Goal: Task Accomplishment & Management: Use online tool/utility

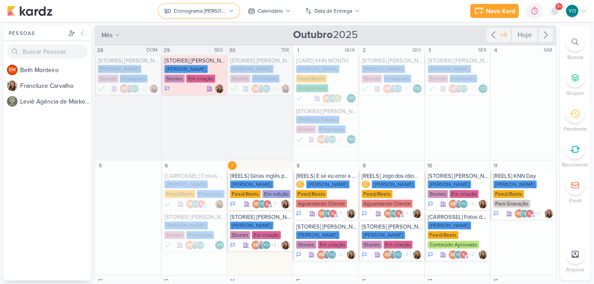
click at [206, 8] on div "Cronograma [PERSON_NAME]" at bounding box center [200, 11] width 52 height 8
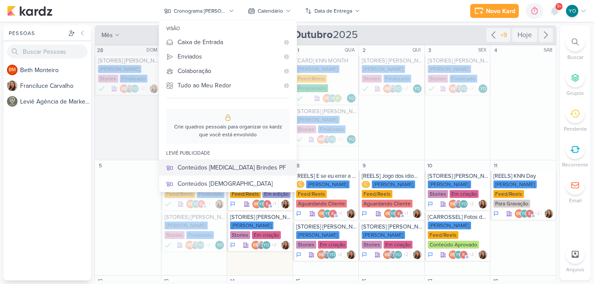
click at [246, 167] on div "Conteúdos [MEDICAL_DATA] Brindes PF" at bounding box center [234, 167] width 112 height 9
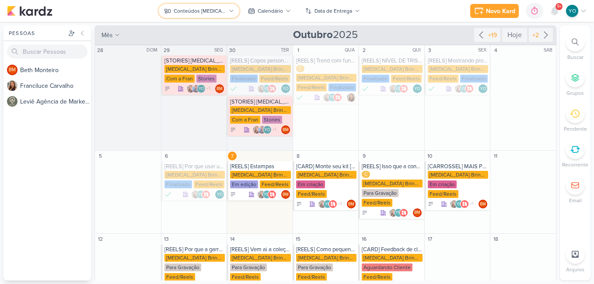
click at [210, 12] on div "Conteúdos [MEDICAL_DATA] Brindes PF" at bounding box center [200, 11] width 52 height 8
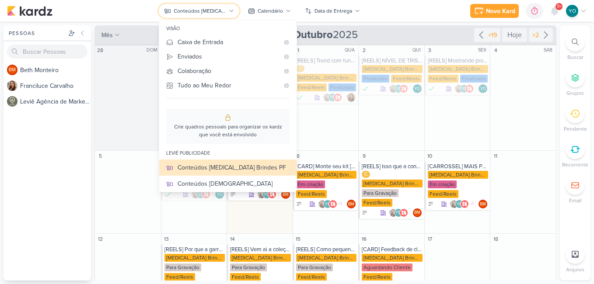
scroll to position [33, 0]
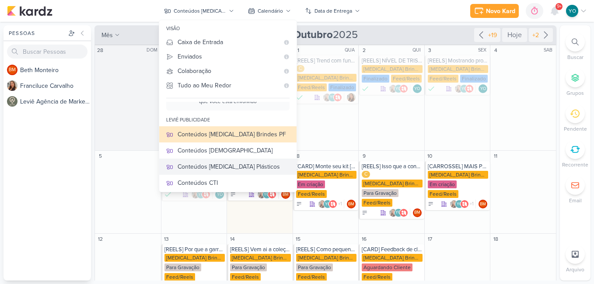
click at [233, 168] on div "Conteúdos [MEDICAL_DATA] Plásticos" at bounding box center [234, 166] width 112 height 9
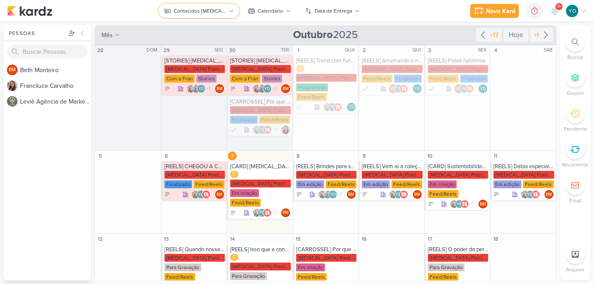
click at [216, 12] on div "Conteúdos [MEDICAL_DATA] Plásticos" at bounding box center [200, 11] width 52 height 8
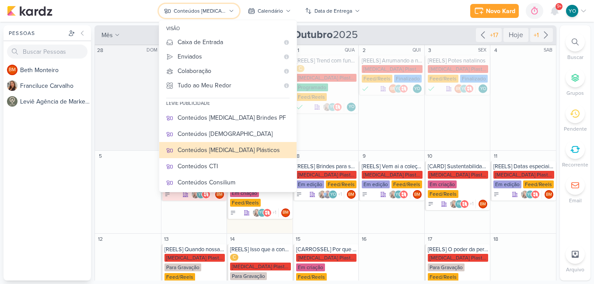
scroll to position [54, 0]
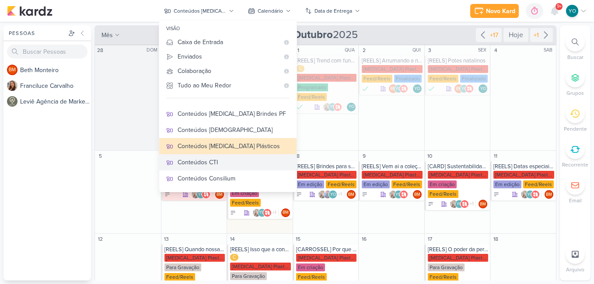
click at [227, 163] on div "Conteúdos CTI" at bounding box center [234, 162] width 112 height 9
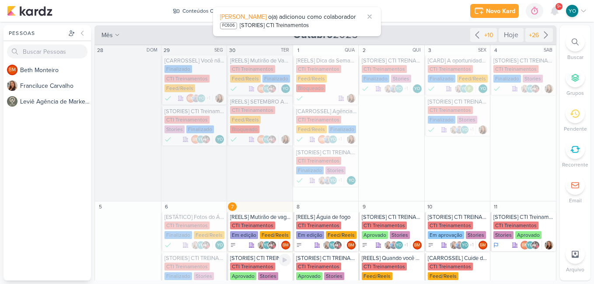
click at [262, 263] on div "CTI Treinamentos Aprovado Stories" at bounding box center [260, 272] width 61 height 18
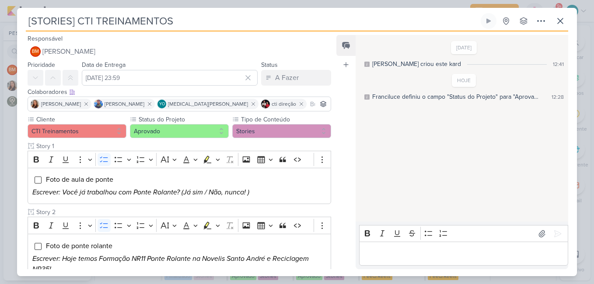
scroll to position [9, 0]
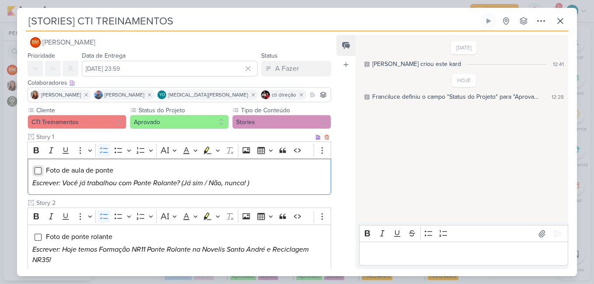
click at [36, 172] on input "Editor editing area: main" at bounding box center [38, 171] width 7 height 7
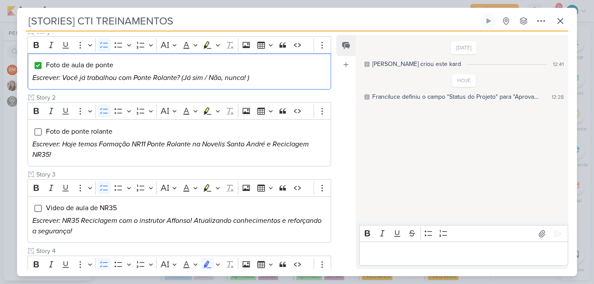
scroll to position [116, 0]
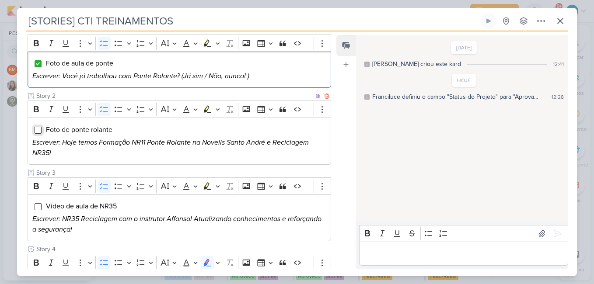
click at [40, 127] on input "Editor editing area: main" at bounding box center [38, 130] width 7 height 7
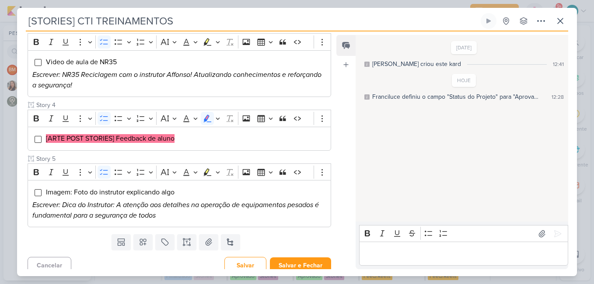
scroll to position [267, 0]
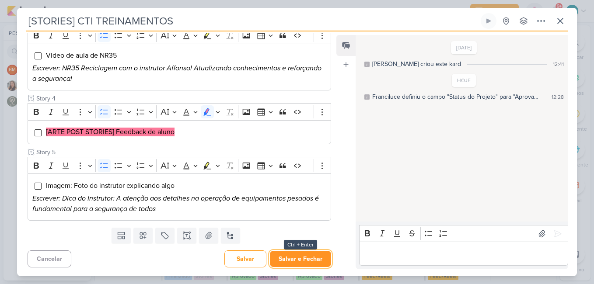
click at [313, 259] on button "Salvar e Fechar" at bounding box center [300, 259] width 61 height 16
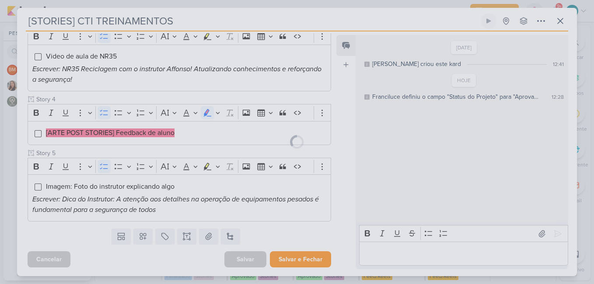
scroll to position [266, 0]
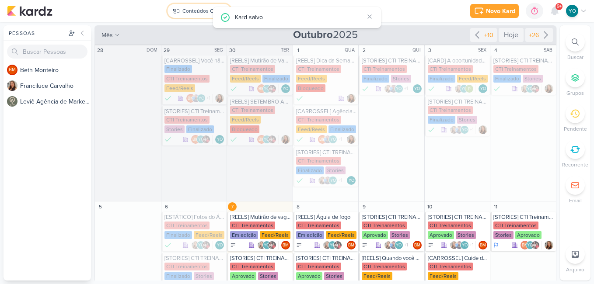
click at [199, 10] on div "Conteúdos CTI" at bounding box center [199, 11] width 35 height 8
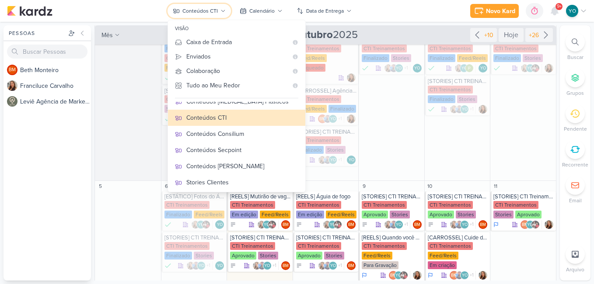
scroll to position [26, 0]
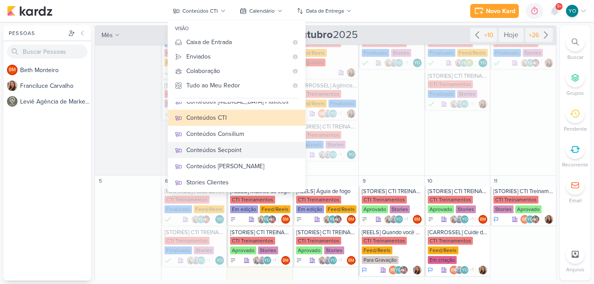
click at [243, 148] on div "Conteúdos Secpoint" at bounding box center [242, 150] width 112 height 9
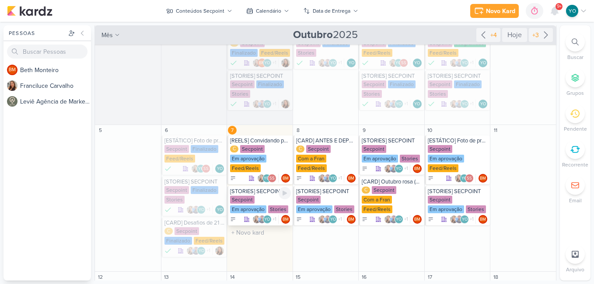
click at [255, 199] on div "Secpoint Em aprovação Stories" at bounding box center [260, 205] width 61 height 18
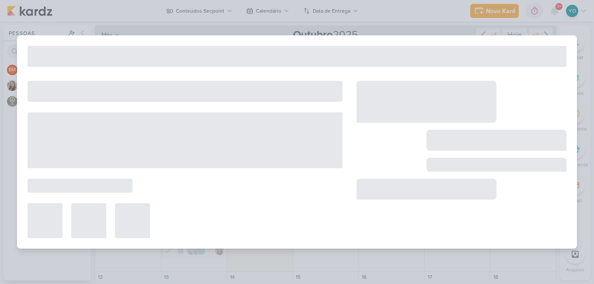
type input "[STORIES] SECPOINT"
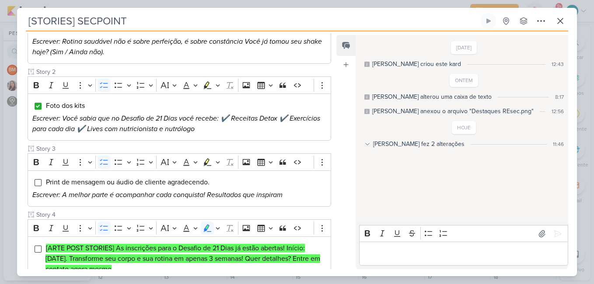
scroll to position [171, 0]
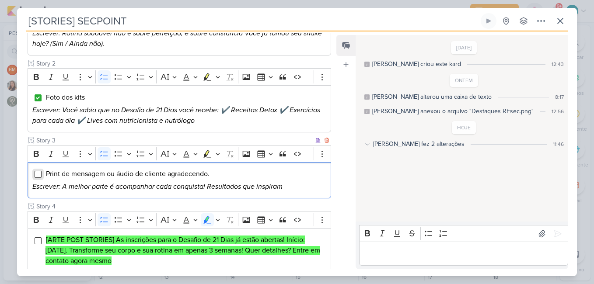
click at [38, 171] on input "Editor editing area: main" at bounding box center [38, 174] width 7 height 7
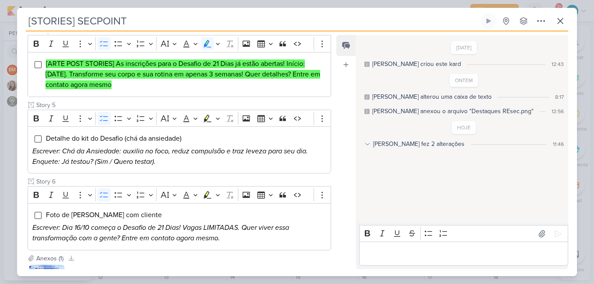
scroll to position [416, 0]
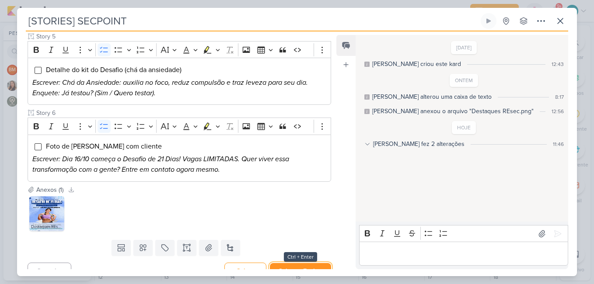
click at [309, 263] on button "Salvar e Fechar" at bounding box center [300, 271] width 61 height 16
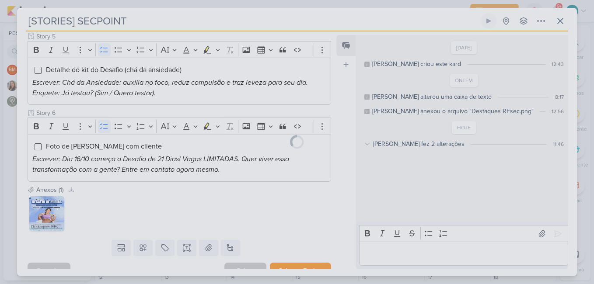
scroll to position [416, 0]
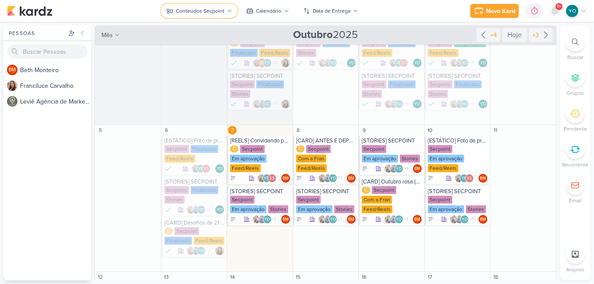
click at [228, 9] on icon at bounding box center [229, 10] width 5 height 5
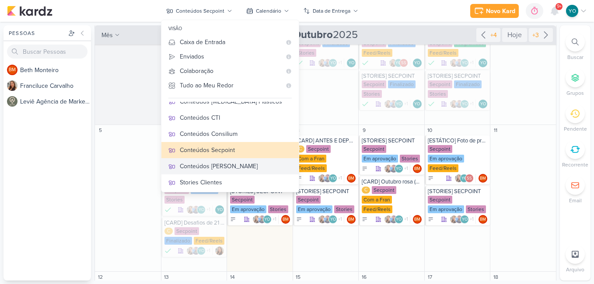
click at [229, 163] on div "Conteúdos [PERSON_NAME]" at bounding box center [236, 166] width 112 height 9
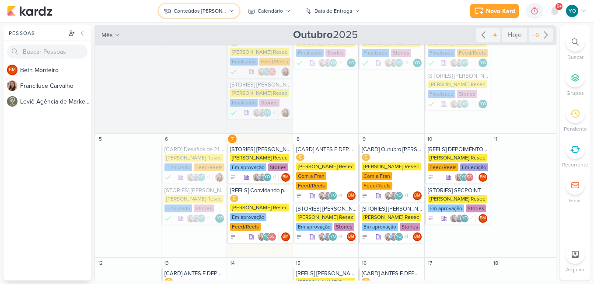
click at [229, 13] on icon at bounding box center [231, 10] width 5 height 5
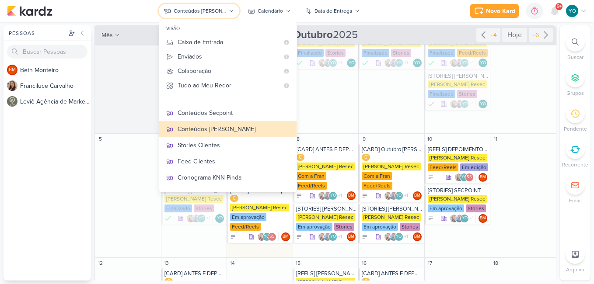
scroll to position [146, 0]
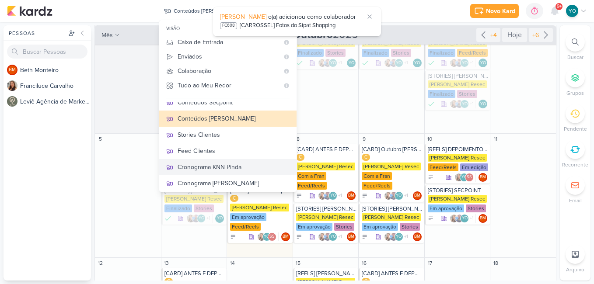
click at [241, 166] on div "Cronograma KNN Pinda" at bounding box center [234, 167] width 112 height 9
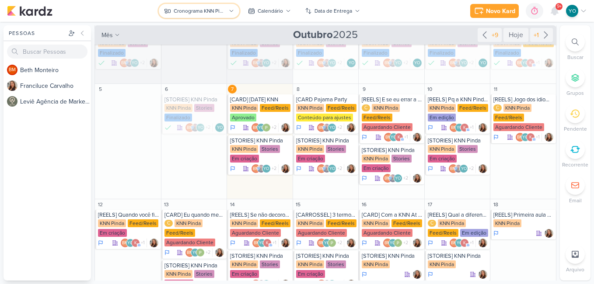
click at [226, 9] on div "Cronograma KNN Pinda" at bounding box center [200, 11] width 52 height 8
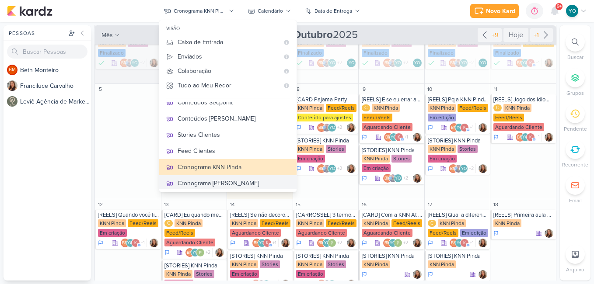
click at [231, 186] on div "Cronograma [PERSON_NAME]" at bounding box center [234, 183] width 112 height 9
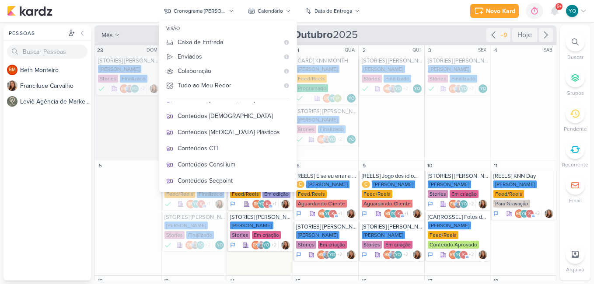
scroll to position [83, 0]
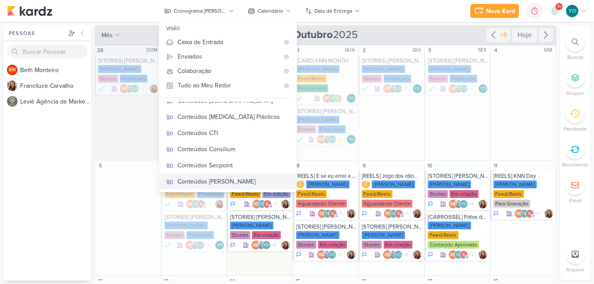
click at [215, 179] on div "Conteúdos [PERSON_NAME]" at bounding box center [234, 181] width 112 height 9
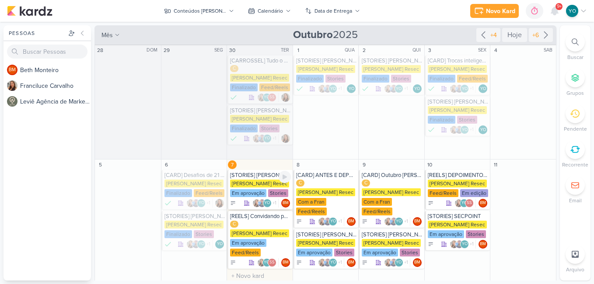
click at [248, 186] on div "[PERSON_NAME] Resec" at bounding box center [259, 184] width 59 height 8
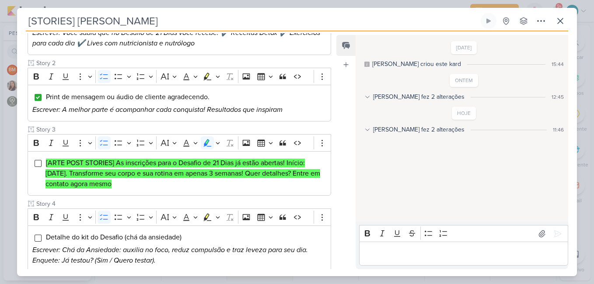
scroll to position [182, 0]
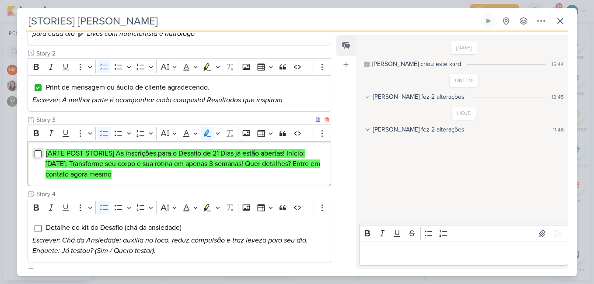
click at [37, 150] on input "Editor editing area: main" at bounding box center [38, 153] width 7 height 7
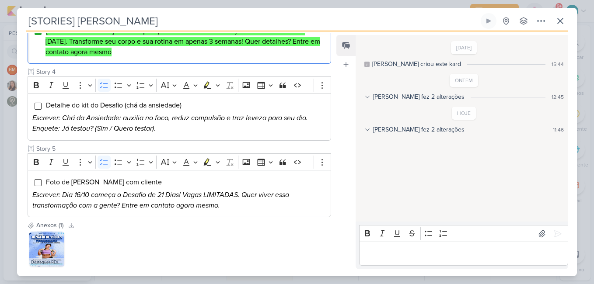
scroll to position [339, 0]
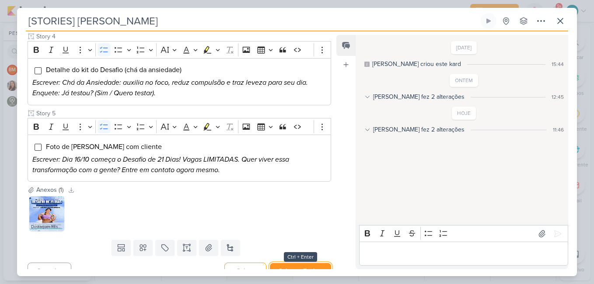
click at [301, 263] on button "Salvar e Fechar" at bounding box center [300, 271] width 61 height 16
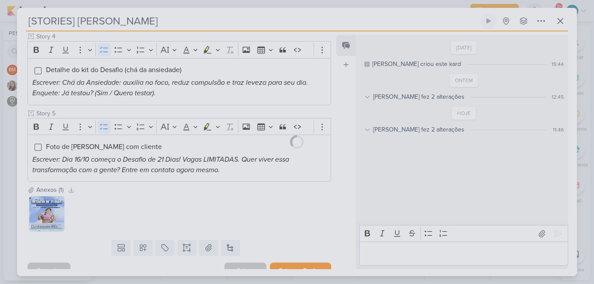
scroll to position [339, 0]
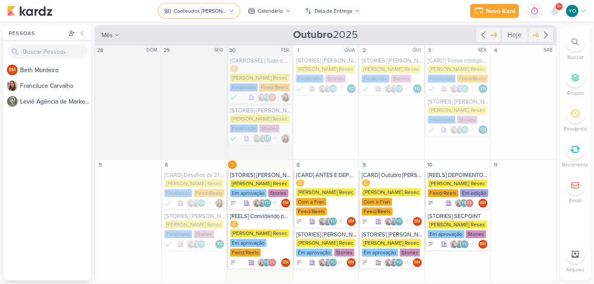
click at [229, 9] on icon at bounding box center [231, 10] width 5 height 5
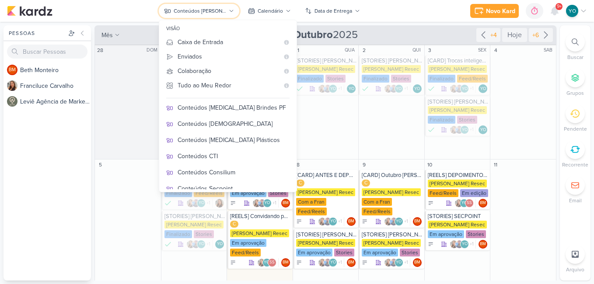
scroll to position [56, 0]
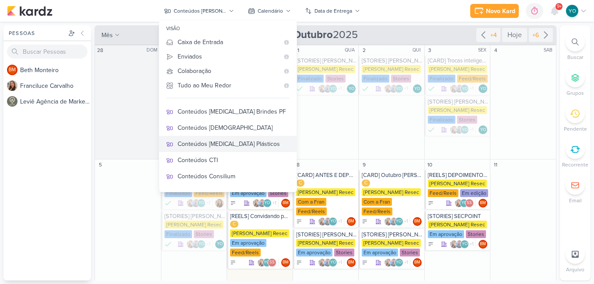
click at [259, 140] on div "Conteúdos [MEDICAL_DATA] Plásticos" at bounding box center [234, 144] width 112 height 9
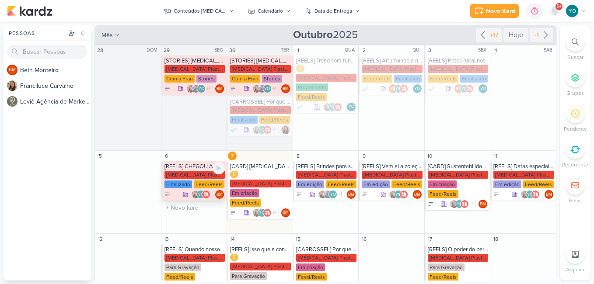
click at [204, 181] on div "Feed/Reels" at bounding box center [209, 185] width 31 height 8
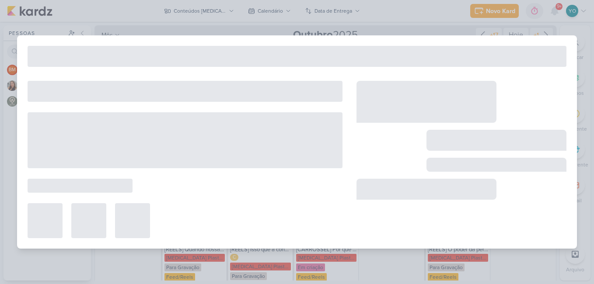
type input "[REELS] CHEGOU A COLEÇÃO [PERSON_NAME]"
type input "6 de outubro de 2025 às 23:59"
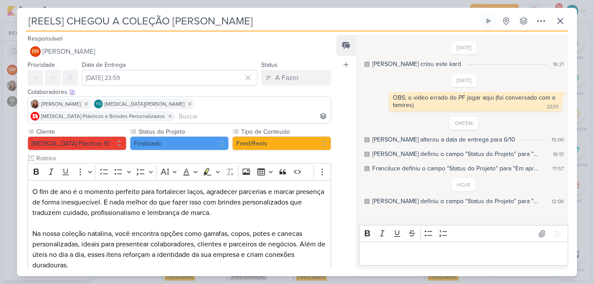
scroll to position [97, 0]
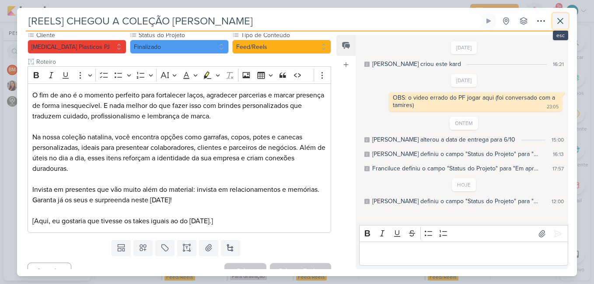
click at [563, 18] on icon at bounding box center [560, 21] width 10 height 10
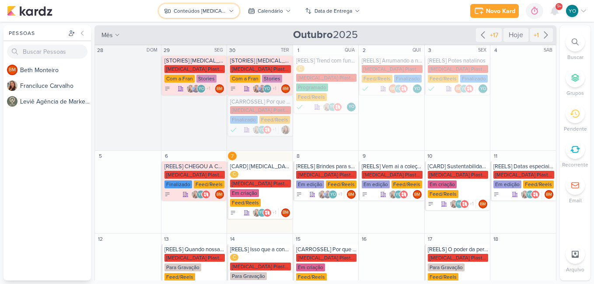
click at [224, 14] on div "Conteúdos [MEDICAL_DATA] Plásticos" at bounding box center [200, 11] width 52 height 8
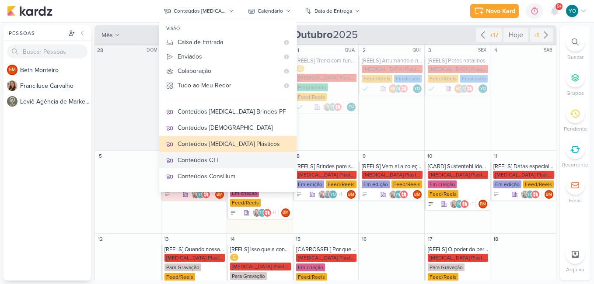
click at [234, 161] on div "Conteúdos CTI" at bounding box center [234, 160] width 112 height 9
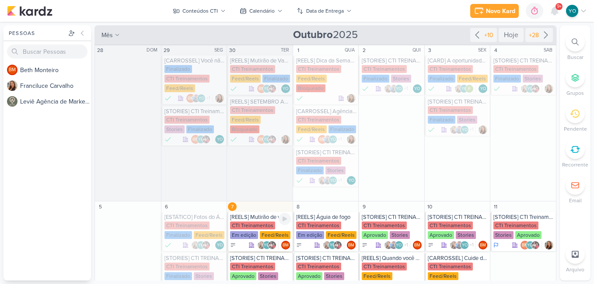
click at [257, 223] on div "CTI Treinamentos Em edição Feed/Reels" at bounding box center [260, 231] width 61 height 18
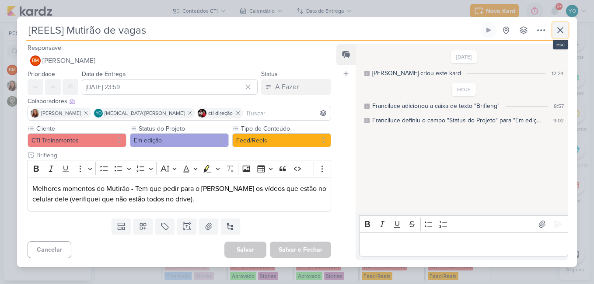
click at [555, 29] on icon at bounding box center [560, 30] width 10 height 10
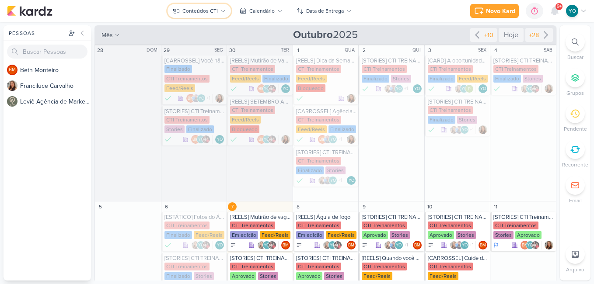
click at [220, 5] on button "Conteúdos CTI" at bounding box center [199, 11] width 63 height 14
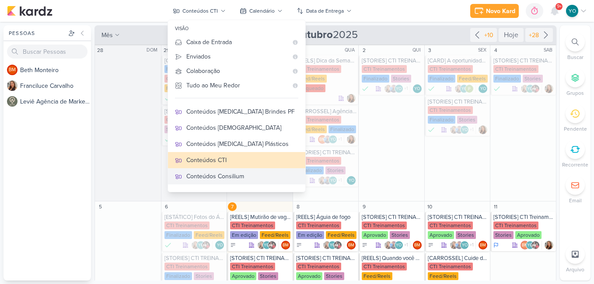
click at [248, 175] on div "Conteúdos Consilium" at bounding box center [242, 176] width 112 height 9
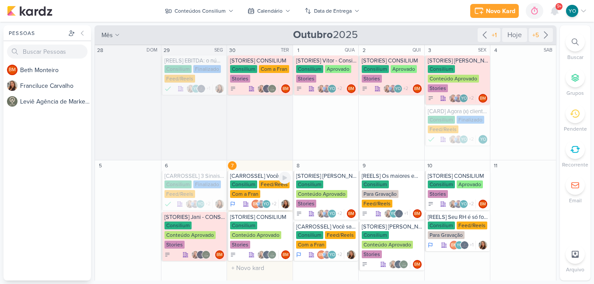
click at [262, 189] on div "Consilium Feed/Reels Com a Fran" at bounding box center [260, 190] width 61 height 18
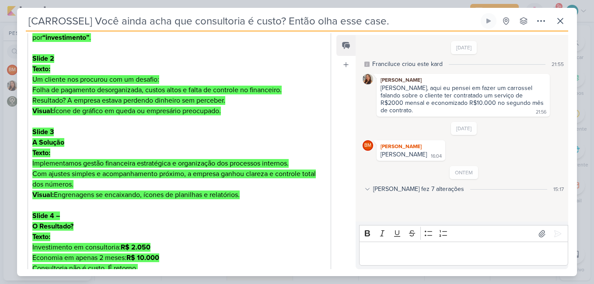
scroll to position [391, 0]
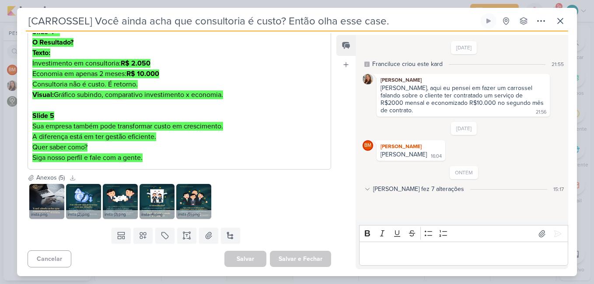
click at [335, 59] on div "Responsável Franciluce Carvalho Nenhum contato encontrado create new contact No…" at bounding box center [297, 153] width 560 height 245
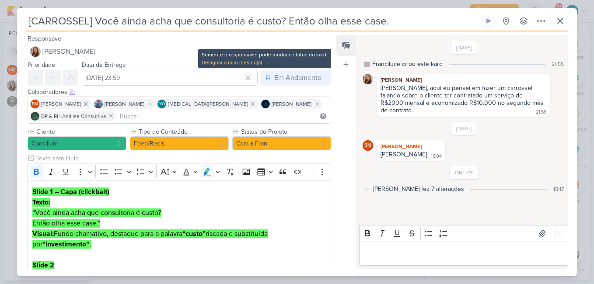
click at [256, 64] on div "Designar a mim mesmo(a)" at bounding box center [265, 63] width 126 height 8
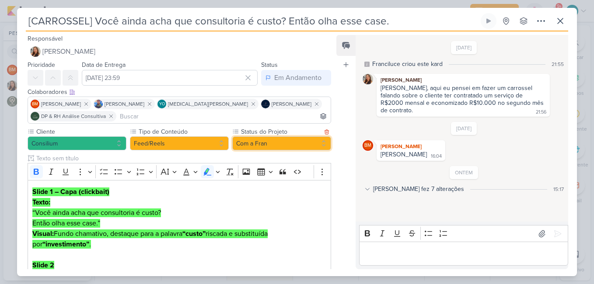
click at [263, 141] on button "Com a Fran" at bounding box center [281, 143] width 99 height 14
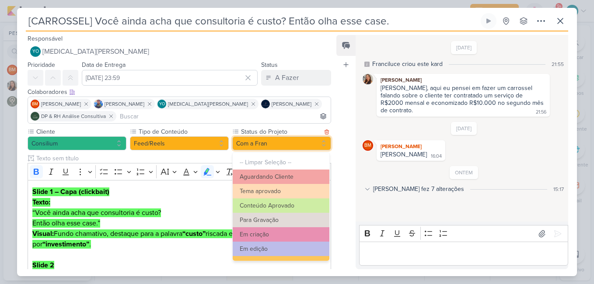
scroll to position [95, 0]
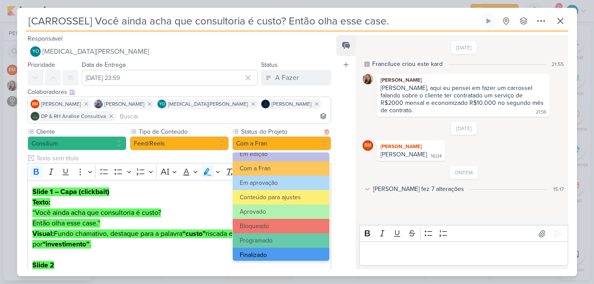
click at [286, 256] on button "Finalizado" at bounding box center [281, 255] width 97 height 14
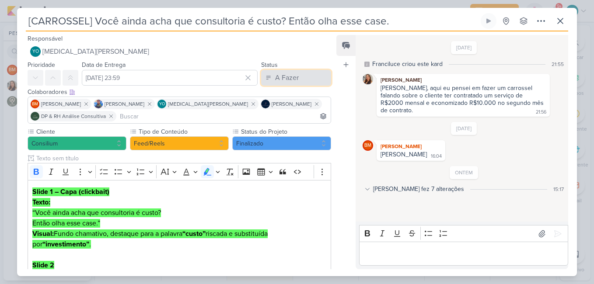
click at [305, 77] on button "A Fazer" at bounding box center [296, 78] width 70 height 16
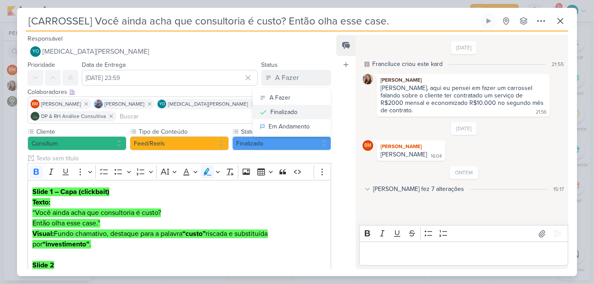
click at [304, 115] on button "Finalizado" at bounding box center [292, 112] width 78 height 14
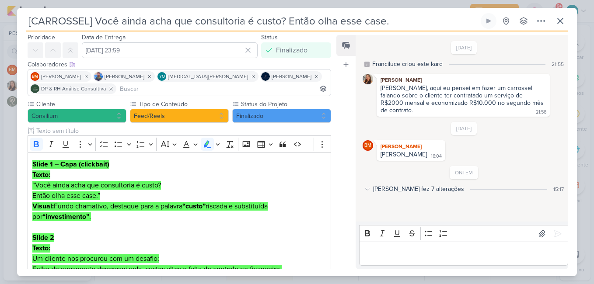
scroll to position [387, 0]
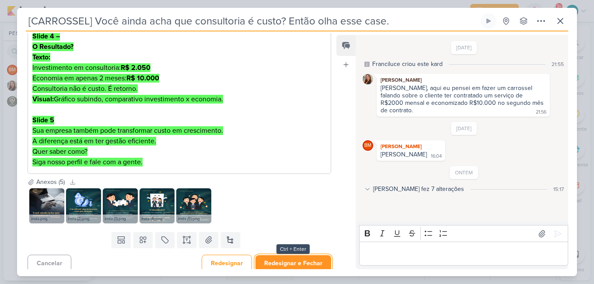
click at [310, 263] on button "Redesignar e Fechar" at bounding box center [293, 263] width 76 height 16
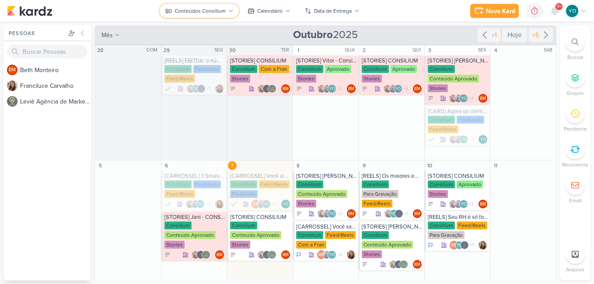
click at [229, 11] on icon at bounding box center [230, 10] width 5 height 5
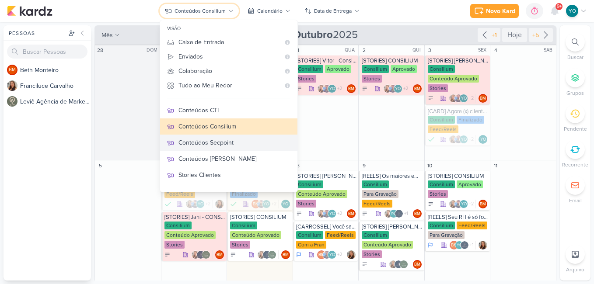
scroll to position [106, 0]
click at [240, 139] on div "Conteúdos Secpoint" at bounding box center [234, 142] width 112 height 9
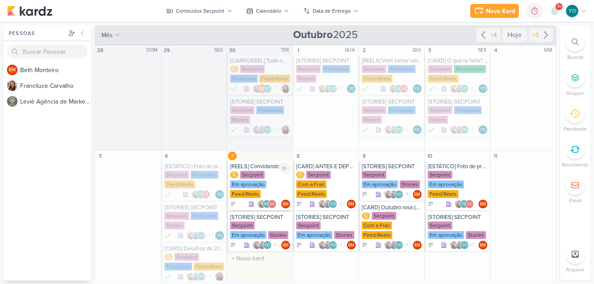
click at [248, 181] on div "Em aprovação" at bounding box center [248, 185] width 36 height 8
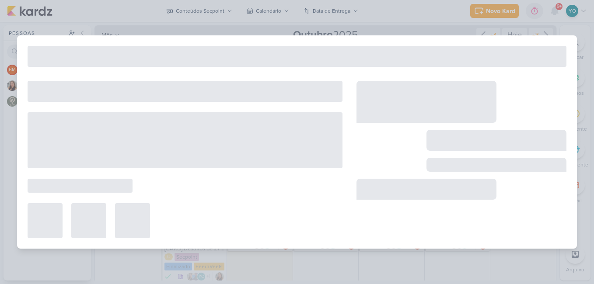
type input "[REELS] Convidando para desafio"
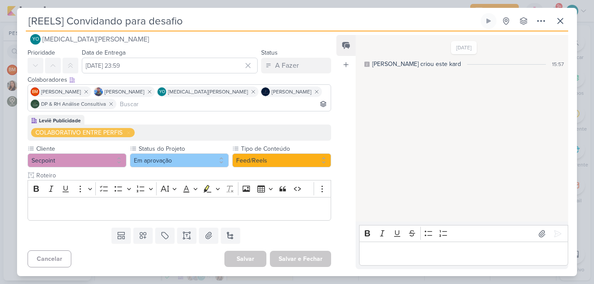
scroll to position [0, 0]
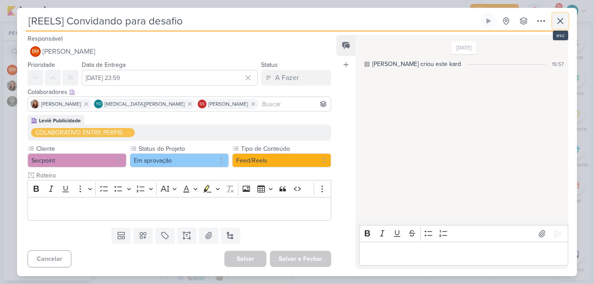
click at [557, 20] on icon at bounding box center [560, 21] width 10 height 10
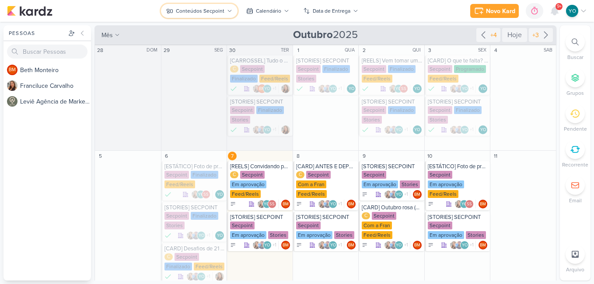
click at [224, 14] on button "Conteúdos Secpoint" at bounding box center [199, 11] width 77 height 14
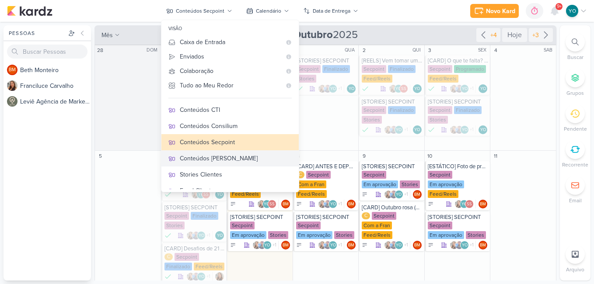
click at [241, 160] on div "Conteúdos [PERSON_NAME]" at bounding box center [236, 158] width 112 height 9
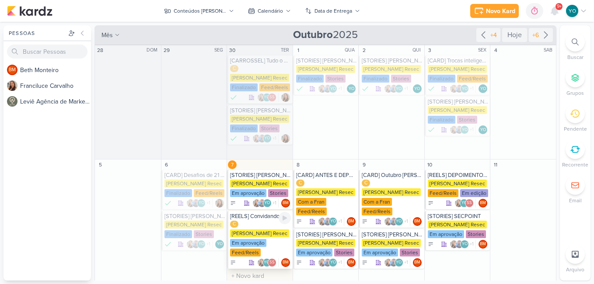
click at [255, 228] on div "C Simone Regina Resec Em aprovação Feed/Reels" at bounding box center [260, 239] width 61 height 37
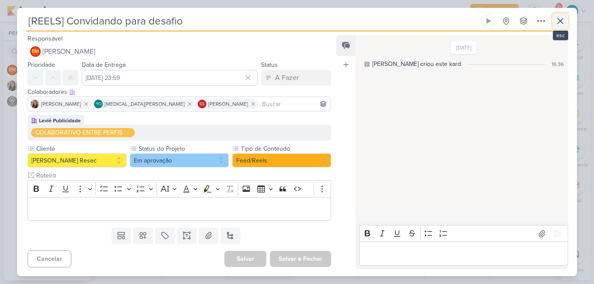
click at [562, 23] on icon at bounding box center [560, 21] width 10 height 10
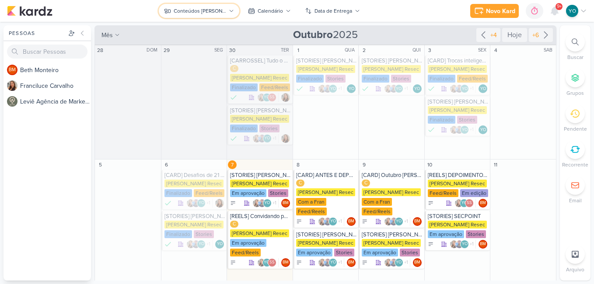
click at [226, 7] on button "Conteúdos [PERSON_NAME]" at bounding box center [199, 11] width 80 height 14
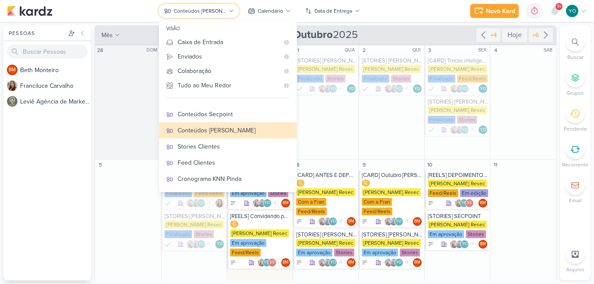
scroll to position [146, 0]
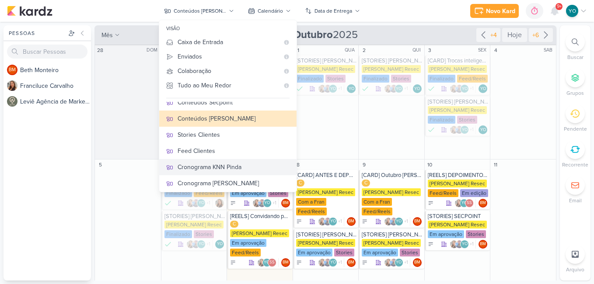
click at [262, 173] on button "Cronograma KNN Pinda" at bounding box center [227, 167] width 137 height 16
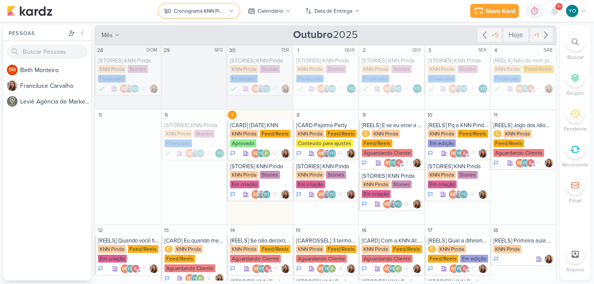
click at [205, 11] on div "Cronograma KNN Pinda" at bounding box center [200, 11] width 52 height 8
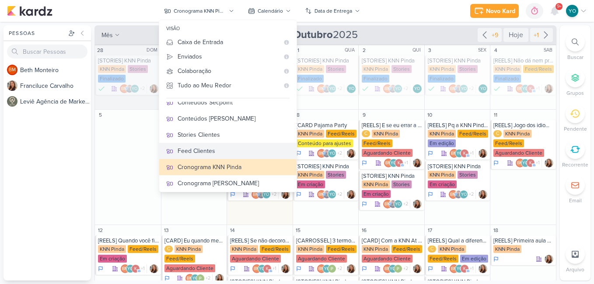
click at [258, 148] on div "Feed Clientes" at bounding box center [234, 151] width 112 height 9
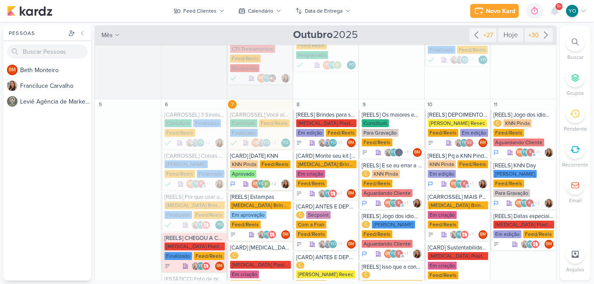
scroll to position [263, 0]
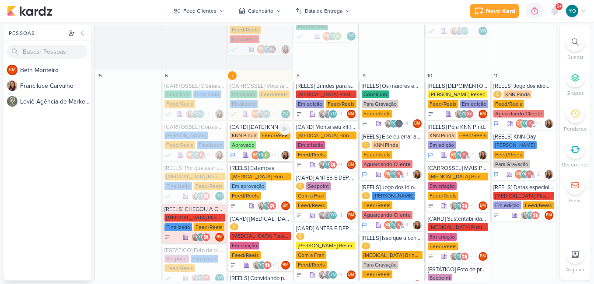
click at [266, 135] on div "KNN Pinda Feed/Reels Aprovado" at bounding box center [260, 141] width 61 height 18
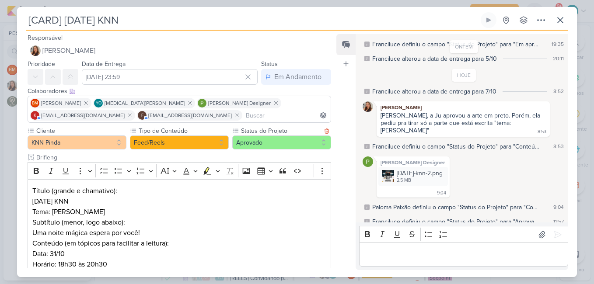
scroll to position [248, 0]
click at [275, 145] on button "Aprovado" at bounding box center [281, 143] width 99 height 14
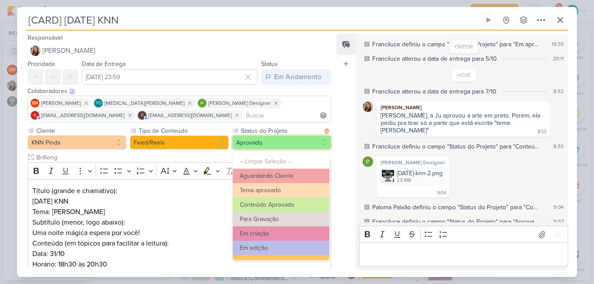
scroll to position [95, 0]
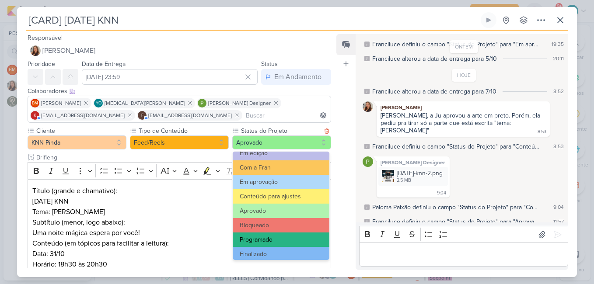
click at [280, 241] on button "Programado" at bounding box center [281, 240] width 97 height 14
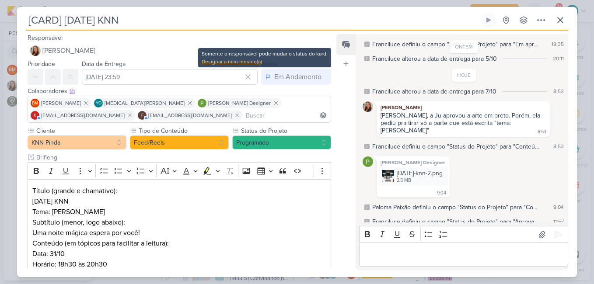
click at [240, 61] on div "Designar a mim mesmo(a)" at bounding box center [265, 62] width 126 height 8
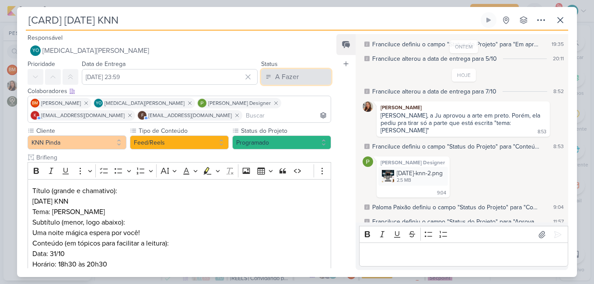
click at [302, 81] on button "A Fazer" at bounding box center [296, 77] width 70 height 16
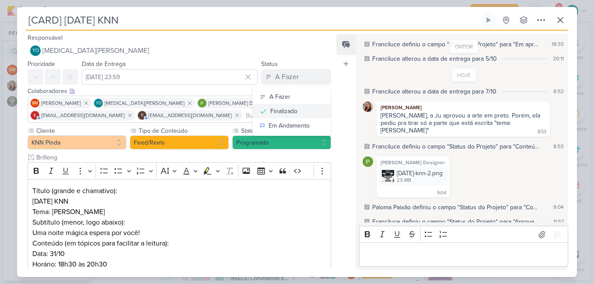
click at [296, 107] on button "Finalizado" at bounding box center [292, 111] width 78 height 14
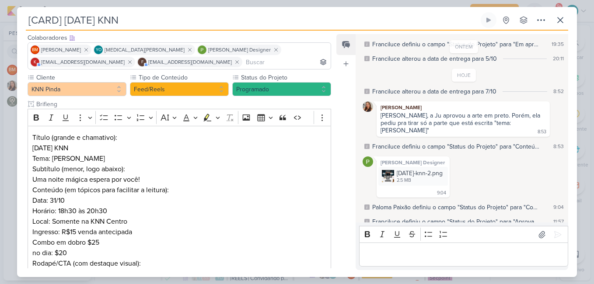
scroll to position [119, 0]
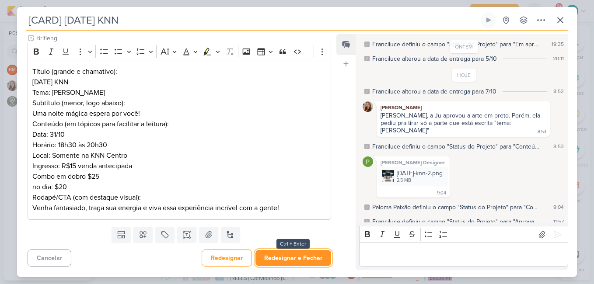
click at [304, 259] on button "Redesignar e Fechar" at bounding box center [293, 258] width 76 height 16
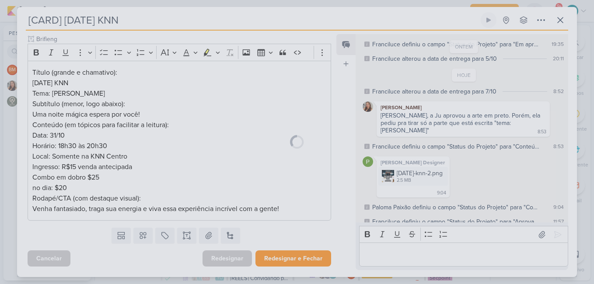
scroll to position [119, 0]
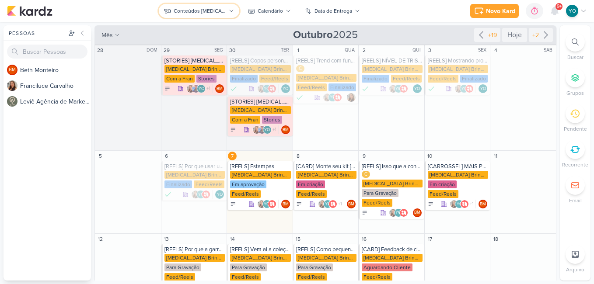
click at [227, 11] on button "Conteúdos [MEDICAL_DATA] Brindes PF" at bounding box center [199, 11] width 80 height 14
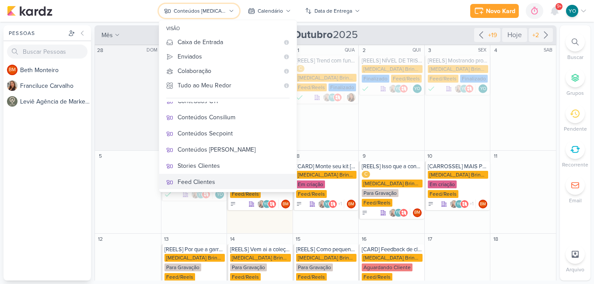
scroll to position [112, 0]
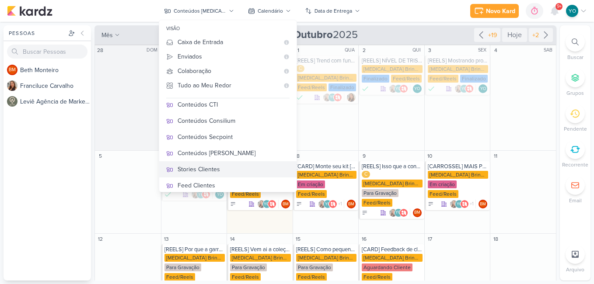
click at [223, 167] on div "Stories Clientes" at bounding box center [234, 169] width 112 height 9
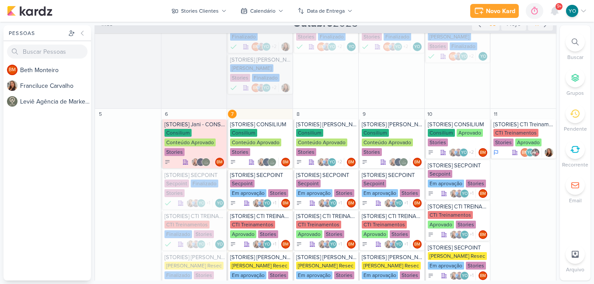
scroll to position [263, 0]
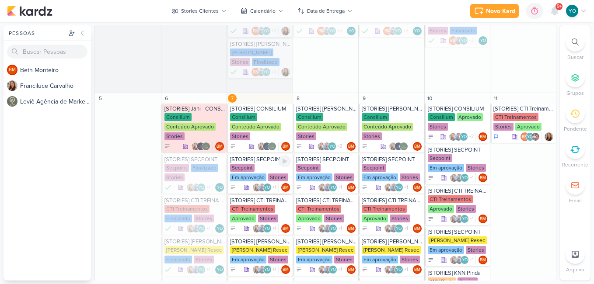
click at [258, 171] on div "Secpoint Em aprovação Stories" at bounding box center [260, 173] width 61 height 18
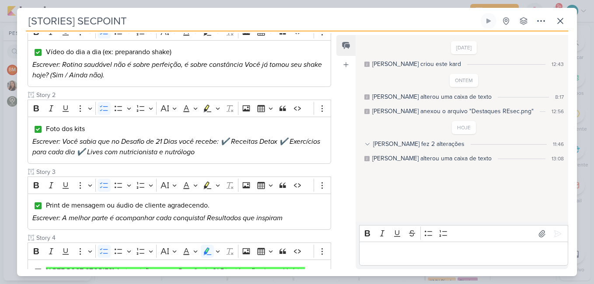
scroll to position [169, 0]
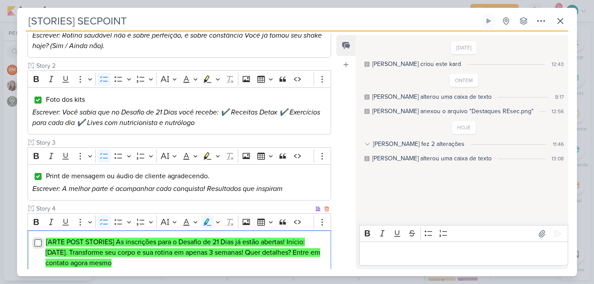
click at [36, 240] on input "Editor editing area: main" at bounding box center [38, 243] width 7 height 7
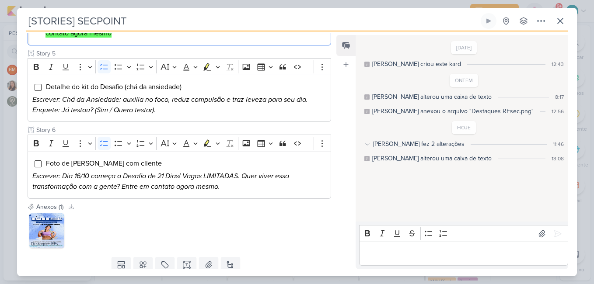
scroll to position [416, 0]
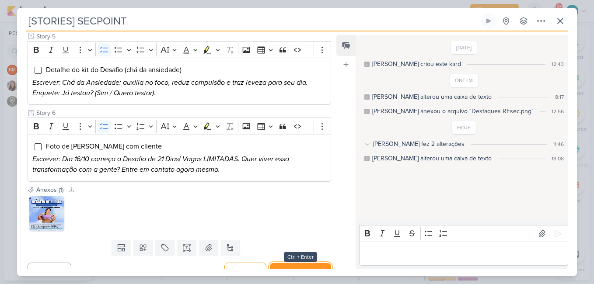
click at [308, 263] on button "Salvar e Fechar" at bounding box center [300, 271] width 61 height 16
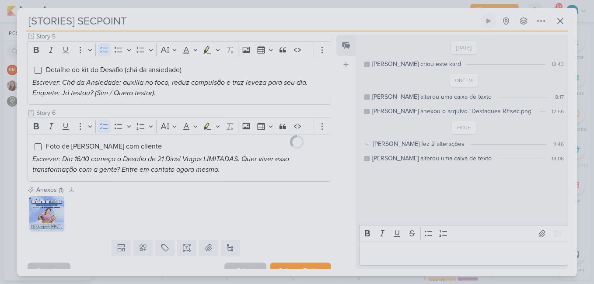
scroll to position [0, 0]
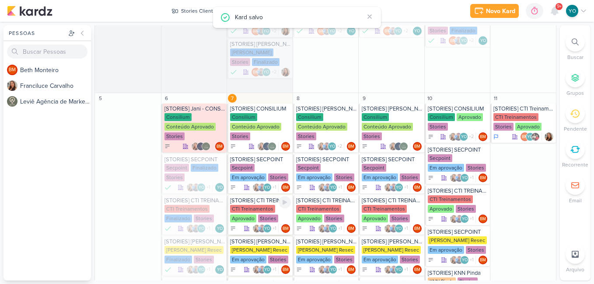
click at [258, 219] on div "Stories" at bounding box center [268, 219] width 20 height 8
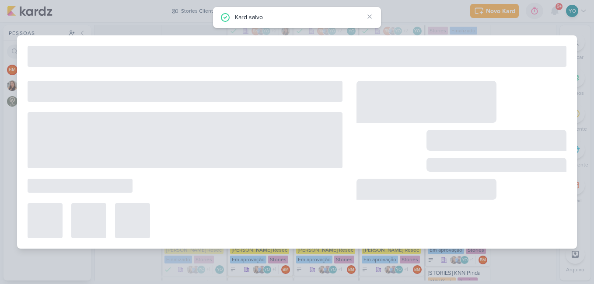
type input "[STORIES] CTI TREINAMENTOS"
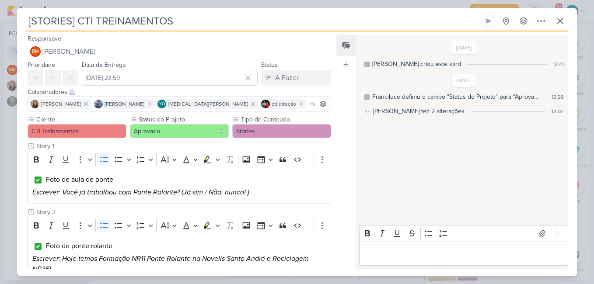
click at [336, 193] on div "Feed Atrelar email Solte o email para atrelar ao kard" at bounding box center [345, 152] width 19 height 234
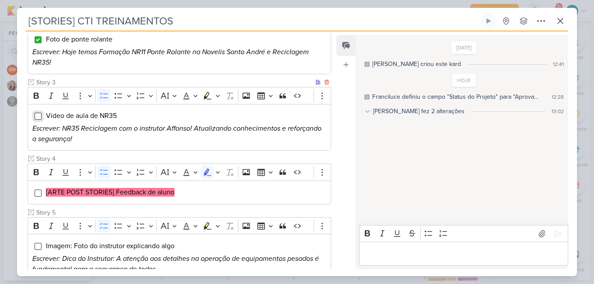
click at [37, 117] on input "Editor editing area: main" at bounding box center [38, 116] width 7 height 7
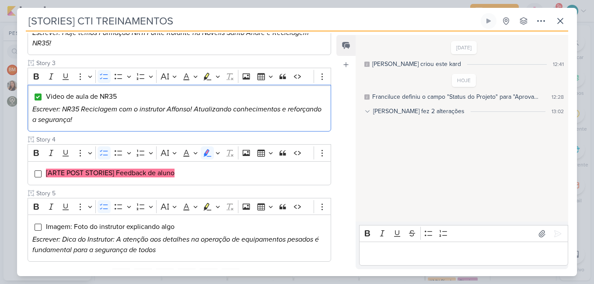
scroll to position [227, 0]
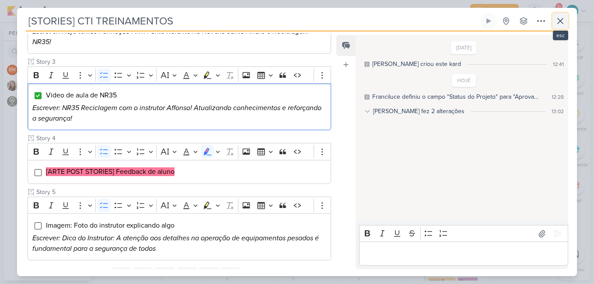
click at [563, 22] on icon at bounding box center [560, 21] width 10 height 10
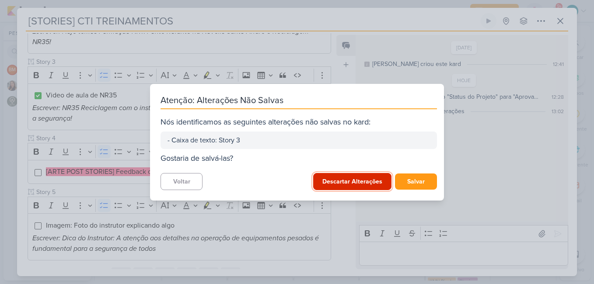
click at [367, 182] on button "Descartar Alterações" at bounding box center [352, 181] width 78 height 17
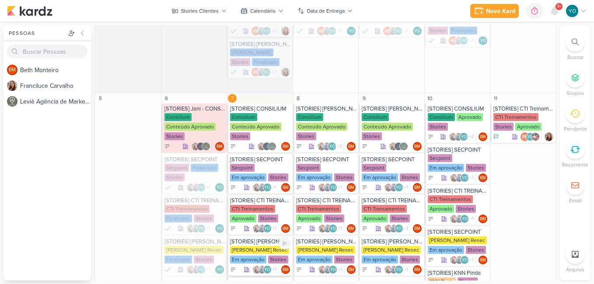
click at [255, 255] on div "Simone Regina Resec Em aprovação Stories" at bounding box center [260, 255] width 61 height 18
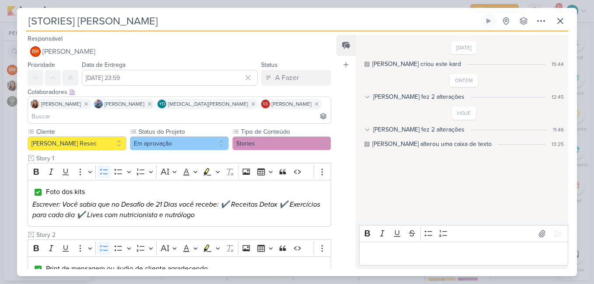
click at [337, 213] on div "Feed Atrelar email Solte o email para atrelar ao kard" at bounding box center [345, 152] width 19 height 234
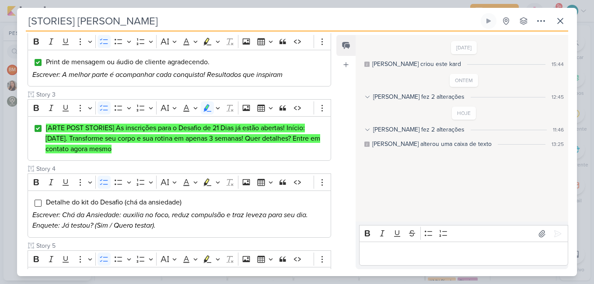
scroll to position [339, 0]
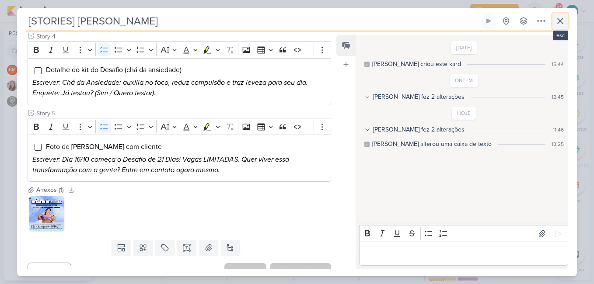
click at [561, 18] on icon at bounding box center [560, 21] width 10 height 10
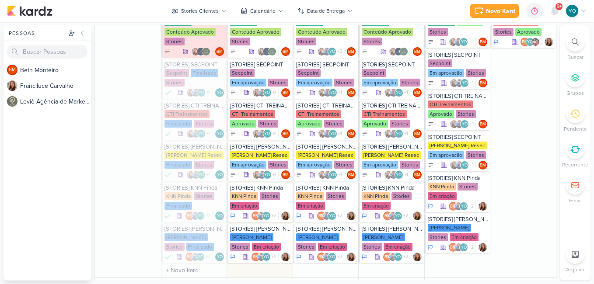
scroll to position [371, 0]
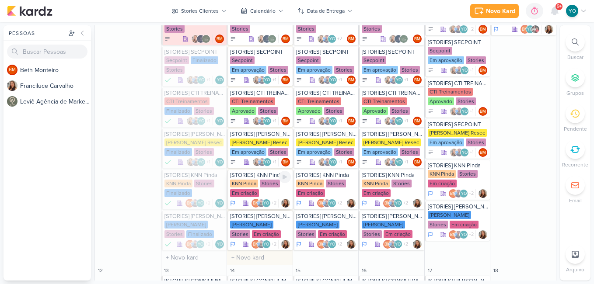
click at [268, 187] on div "Stories" at bounding box center [270, 184] width 20 height 8
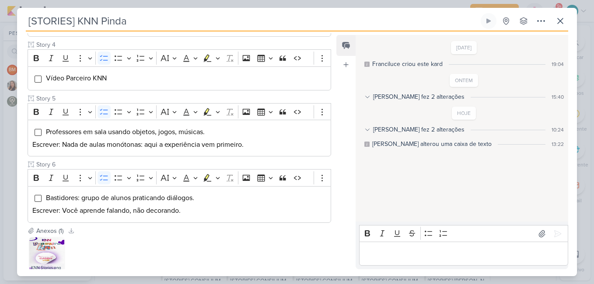
scroll to position [280, 0]
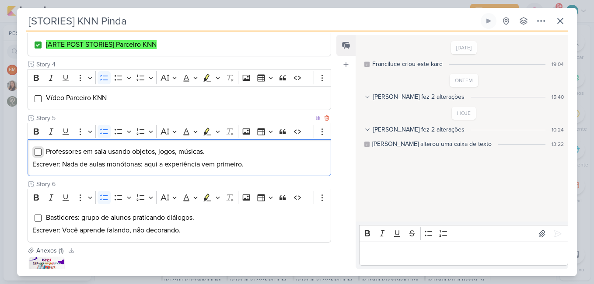
click at [37, 156] on input "Editor editing area: main" at bounding box center [38, 152] width 7 height 7
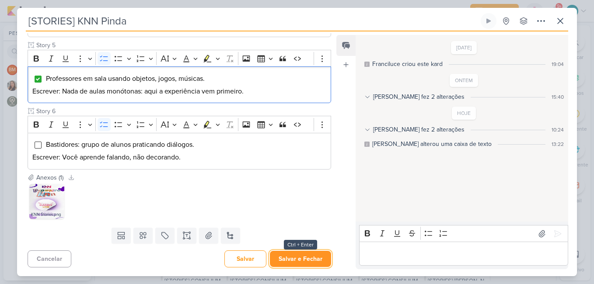
click at [308, 256] on button "Salvar e Fechar" at bounding box center [300, 259] width 61 height 16
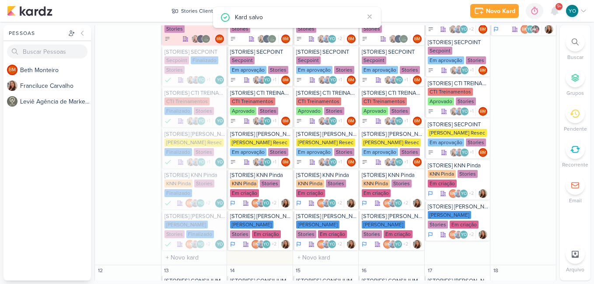
scroll to position [0, 0]
